Goal: Transaction & Acquisition: Purchase product/service

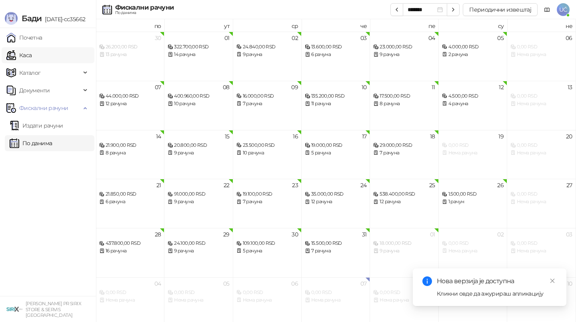
click at [32, 53] on link "Каса" at bounding box center [18, 55] width 25 height 16
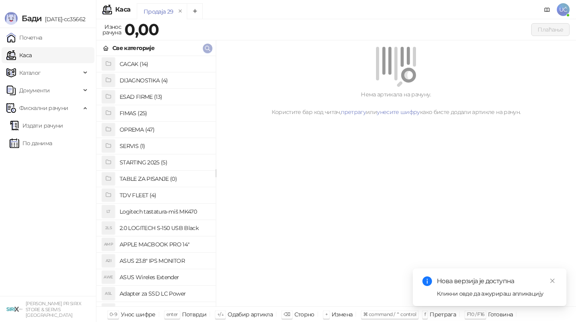
click at [207, 48] on icon "button" at bounding box center [207, 48] width 6 height 6
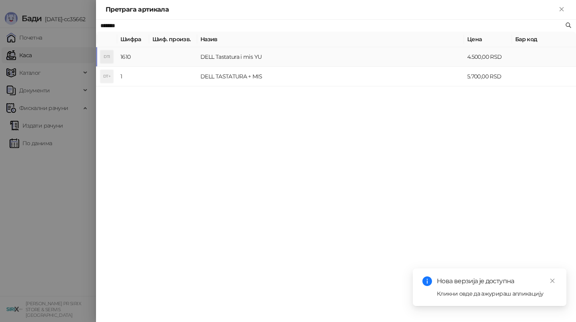
type input "*******"
click at [263, 58] on td "DELL Tastatura i mis YU" at bounding box center [330, 57] width 267 height 20
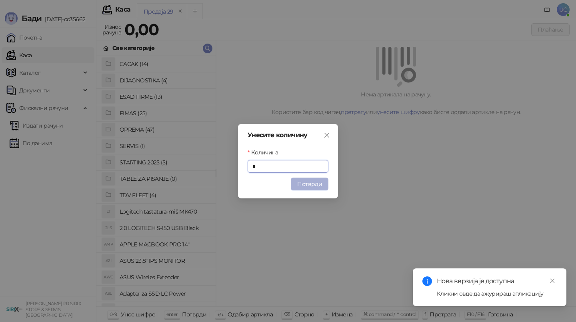
type input "*"
click at [298, 187] on button "Потврди" at bounding box center [310, 184] width 38 height 13
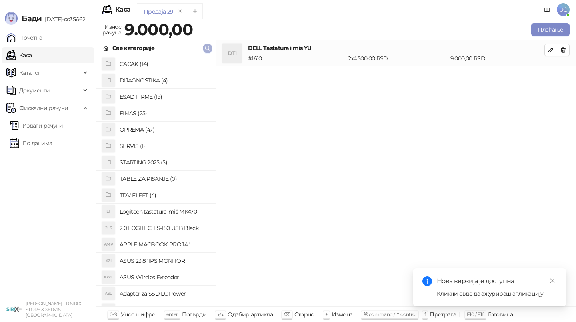
click at [205, 52] on button "button" at bounding box center [208, 49] width 10 height 10
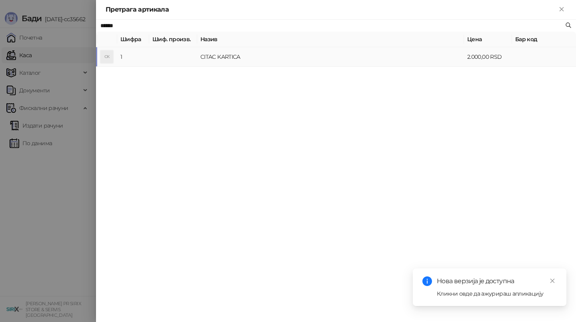
type input "*****"
click at [301, 59] on td "CITAC KARTICA" at bounding box center [330, 57] width 267 height 20
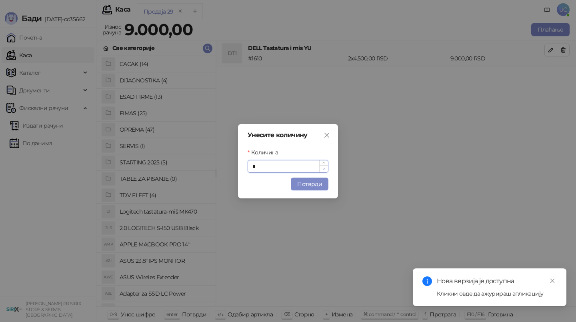
click at [321, 172] on span "Decrease Value" at bounding box center [323, 168] width 9 height 7
click at [323, 163] on icon "up" at bounding box center [324, 163] width 3 height 3
type input "*"
click at [317, 187] on button "Потврди" at bounding box center [310, 184] width 38 height 13
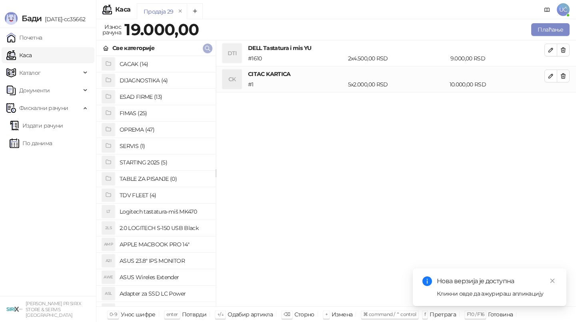
click at [209, 49] on icon "button" at bounding box center [207, 48] width 6 height 6
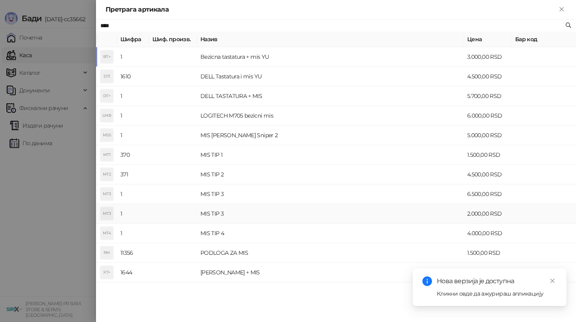
type input "***"
click at [268, 211] on td "MIS TIP 3" at bounding box center [330, 214] width 267 height 20
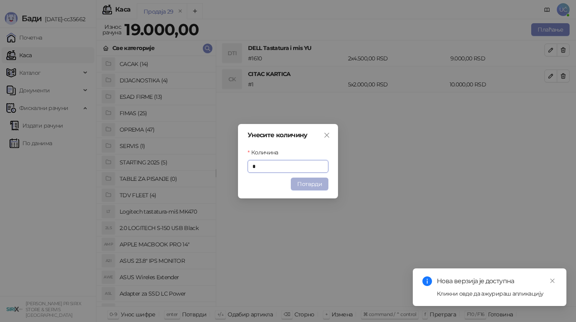
type input "*"
click at [311, 184] on button "Потврди" at bounding box center [310, 184] width 38 height 13
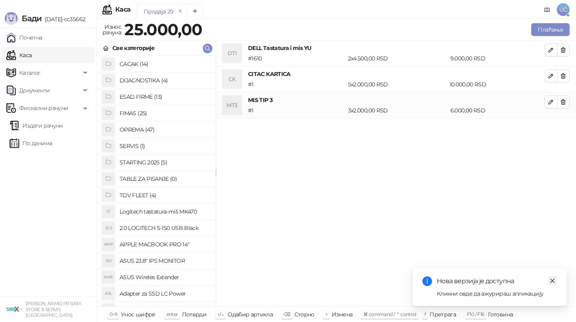
click at [553, 282] on icon "close" at bounding box center [553, 281] width 6 height 6
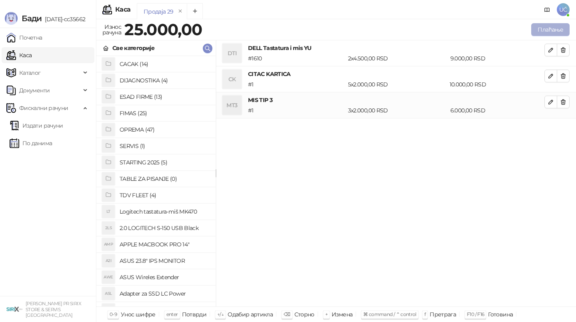
click at [563, 26] on button "Плаћање" at bounding box center [550, 29] width 38 height 13
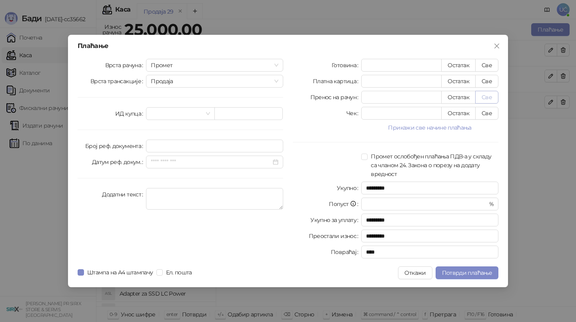
click at [490, 96] on button "Све" at bounding box center [486, 97] width 23 height 13
type input "*****"
type input "****"
click at [200, 110] on input "search" at bounding box center [177, 114] width 52 height 12
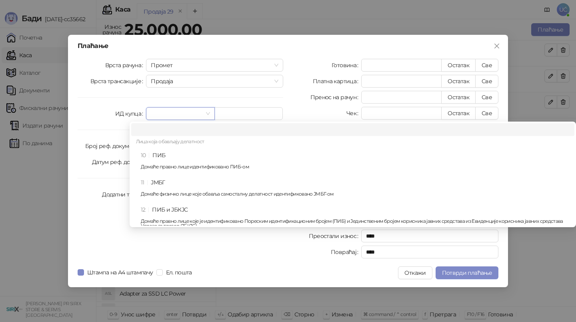
click at [200, 154] on div "10 ПИБ Домаће правно лице идентификовано ПИБ-ом" at bounding box center [355, 162] width 429 height 23
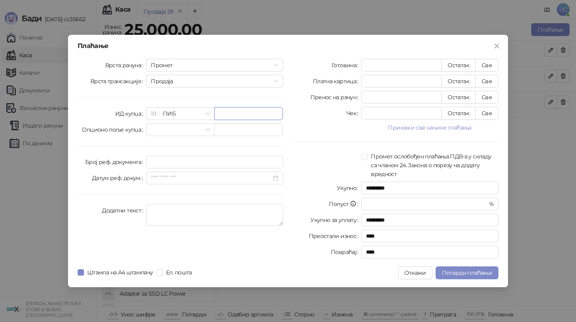
paste input "*********"
type input "*********"
click at [449, 271] on span "Потврди плаћање" at bounding box center [467, 272] width 50 height 7
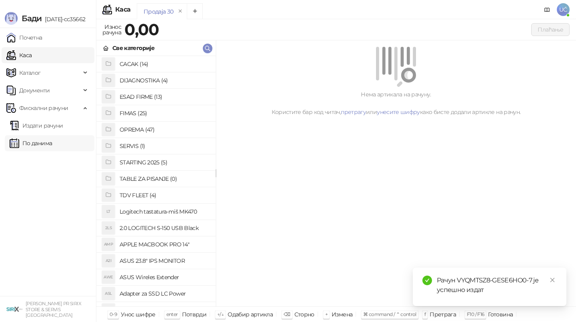
click at [34, 137] on link "По данима" at bounding box center [31, 143] width 42 height 16
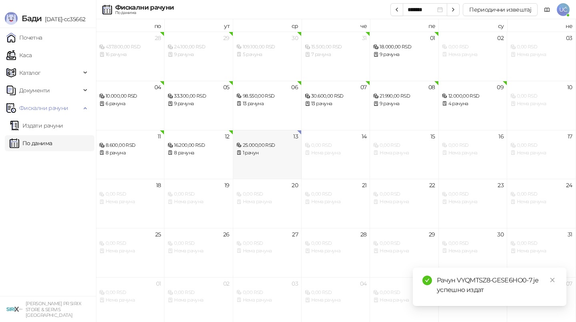
click at [257, 144] on div "25.000,00 RSD" at bounding box center [268, 146] width 62 height 8
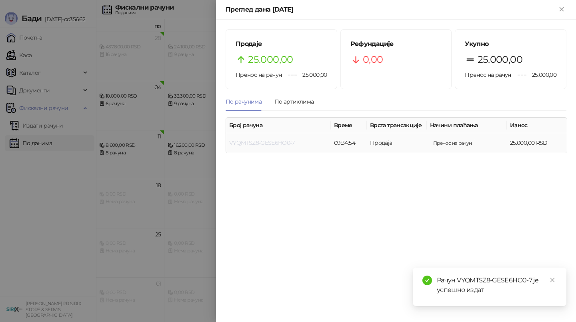
click at [251, 141] on link "VYQMTSZ8-GESE6HO0-7" at bounding box center [262, 142] width 66 height 7
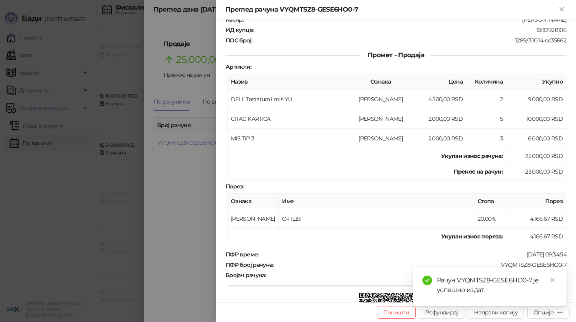
scroll to position [176, 0]
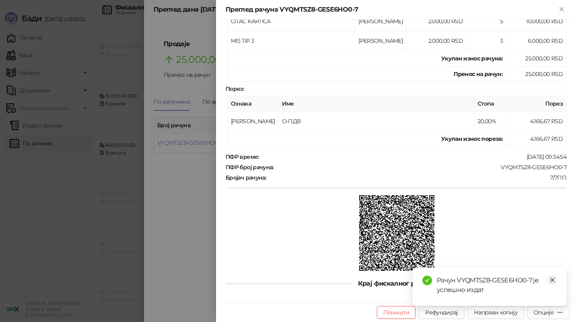
click at [551, 281] on icon "close" at bounding box center [553, 280] width 6 height 6
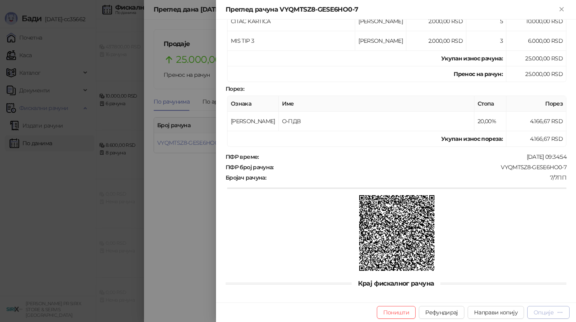
click at [560, 307] on button "Опције" at bounding box center [548, 312] width 42 height 13
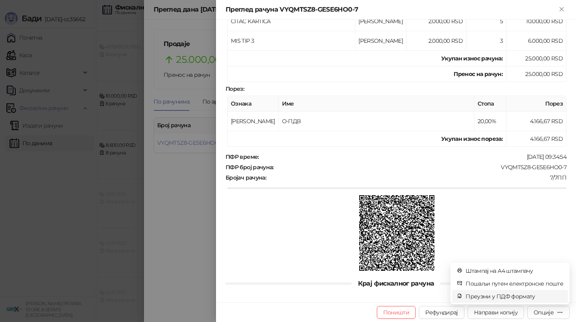
click at [540, 302] on li "Преузми у ПДФ формату" at bounding box center [510, 296] width 116 height 13
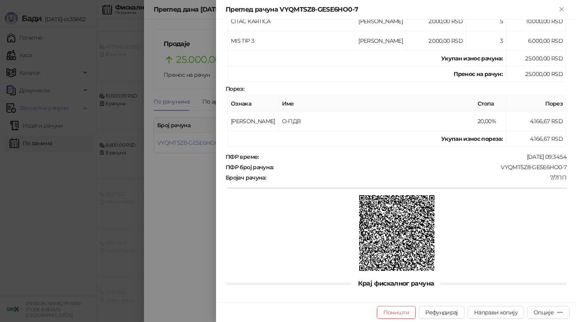
click at [179, 202] on div at bounding box center [288, 161] width 576 height 322
